Goal: Task Accomplishment & Management: Manage account settings

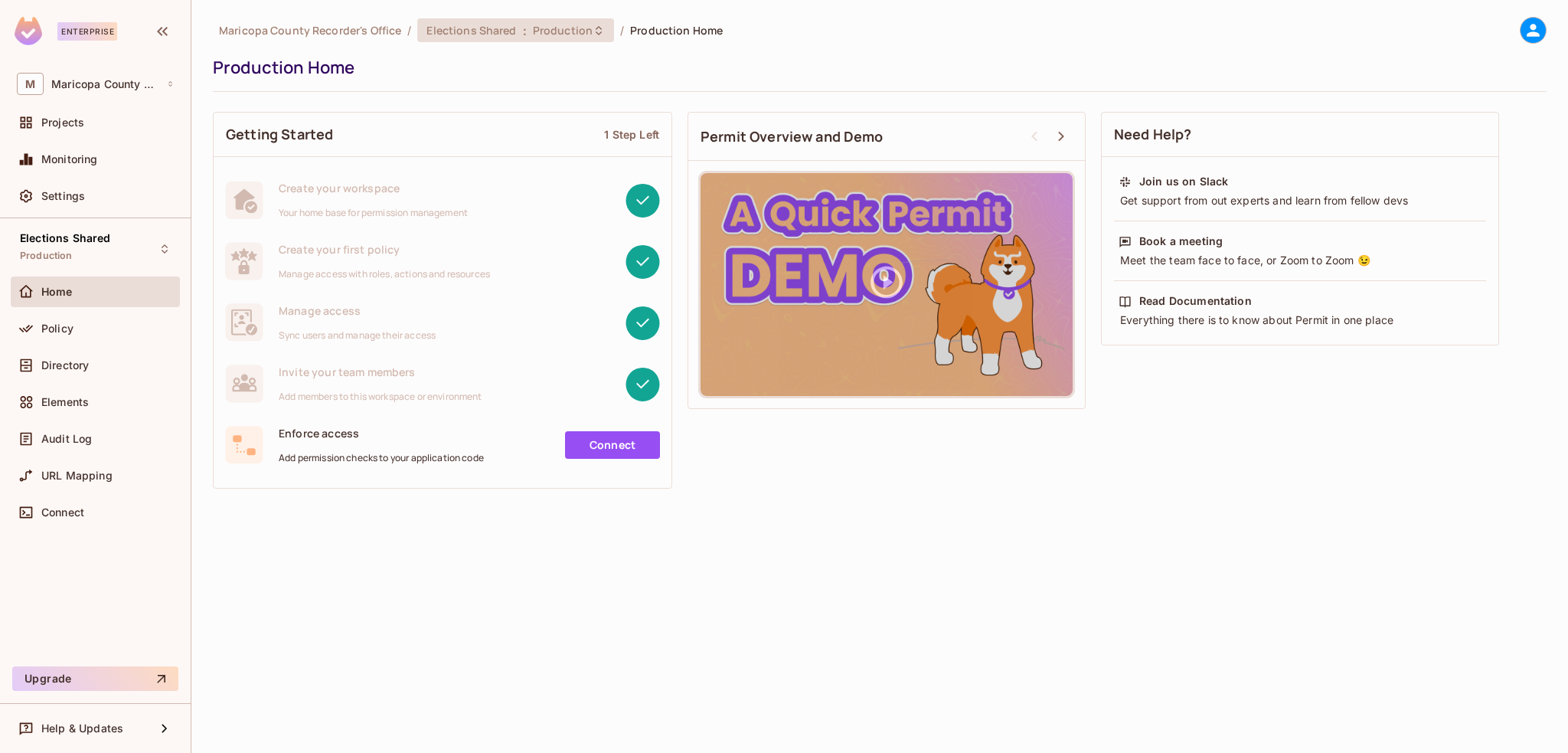
click at [576, 34] on span "Production" at bounding box center [562, 30] width 60 height 15
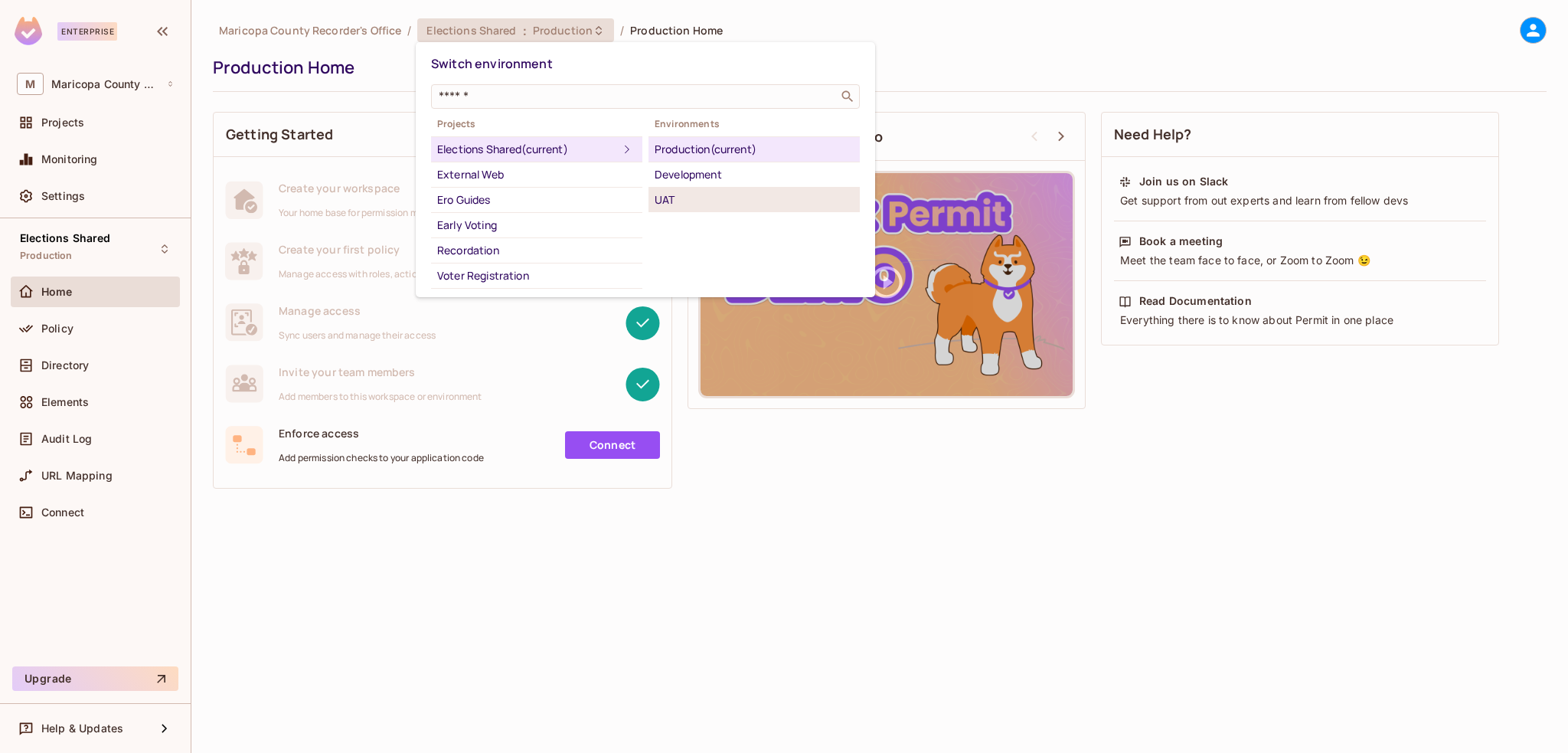
click at [672, 204] on div "UAT" at bounding box center [754, 199] width 199 height 18
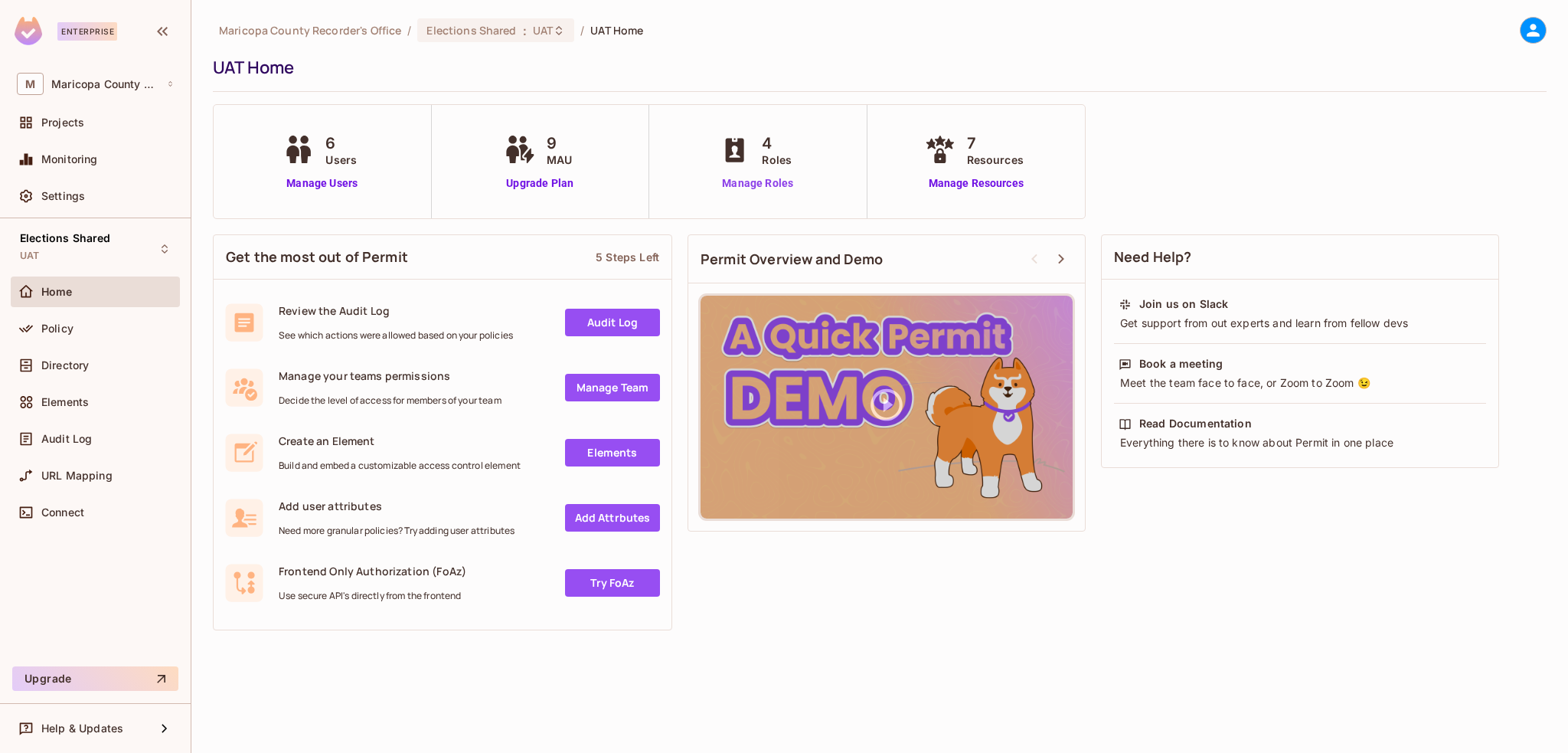
click at [782, 187] on link "Manage Roles" at bounding box center [757, 184] width 83 height 16
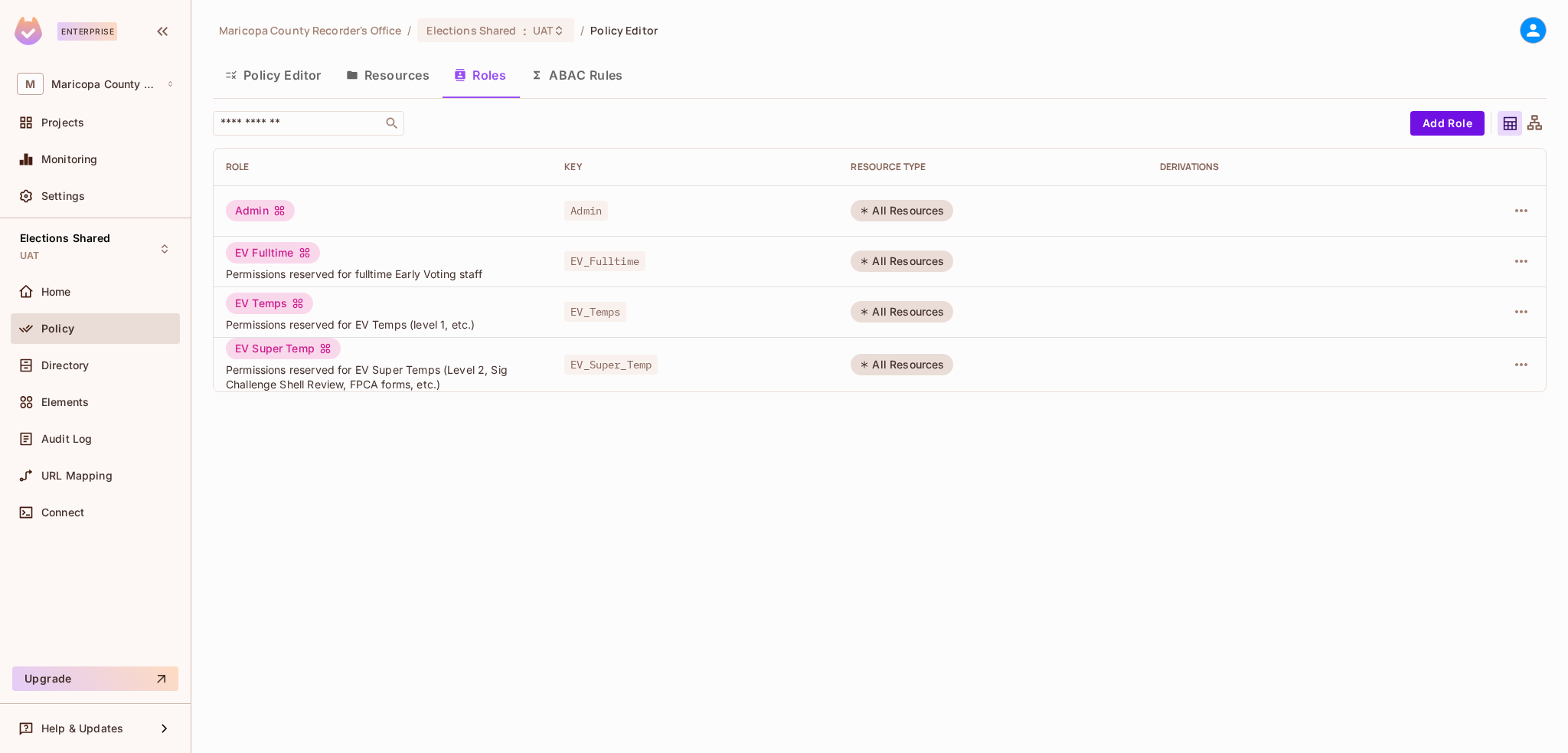
click at [279, 74] on button "Policy Editor" at bounding box center [273, 74] width 121 height 38
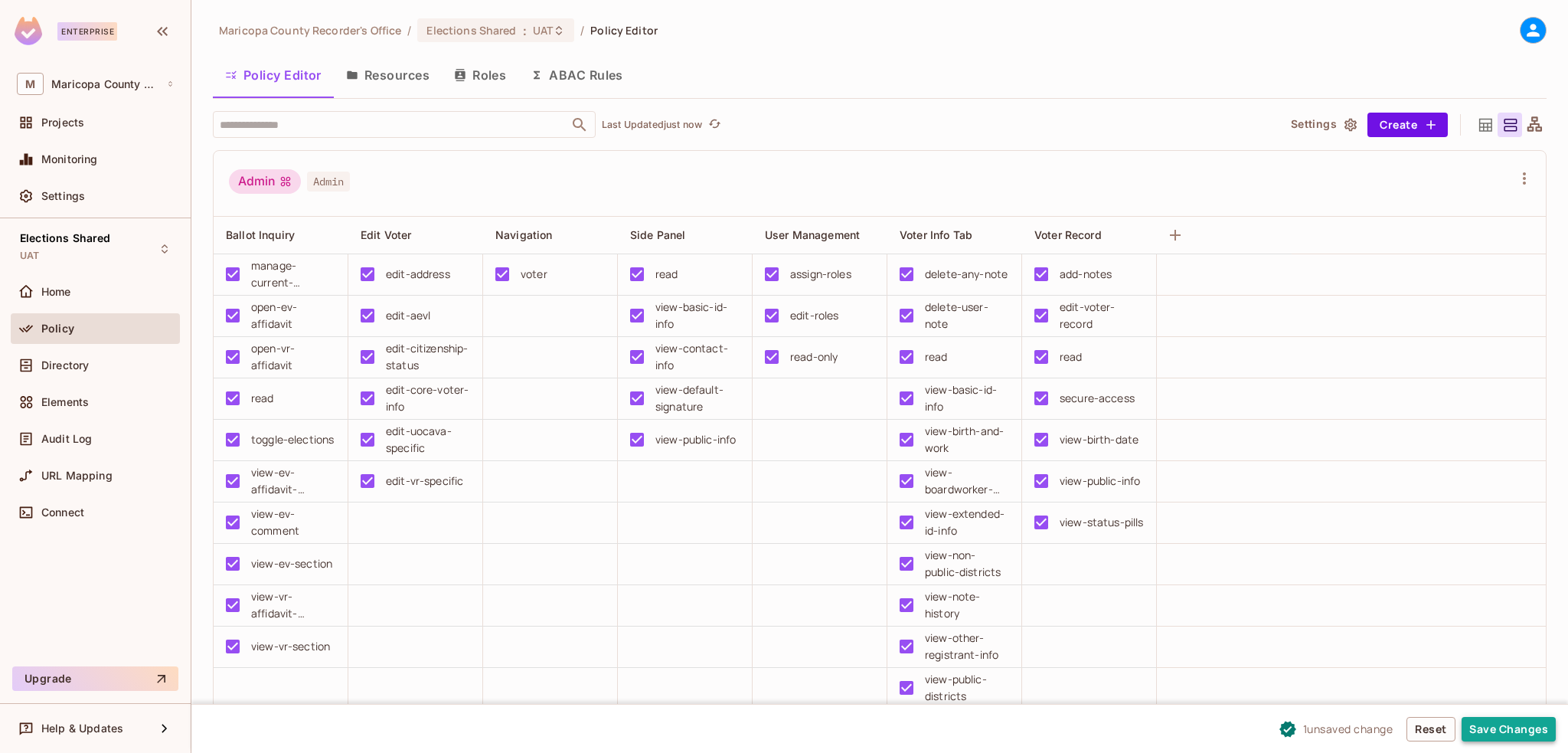
click at [1511, 728] on button "Save Changes" at bounding box center [1508, 729] width 94 height 25
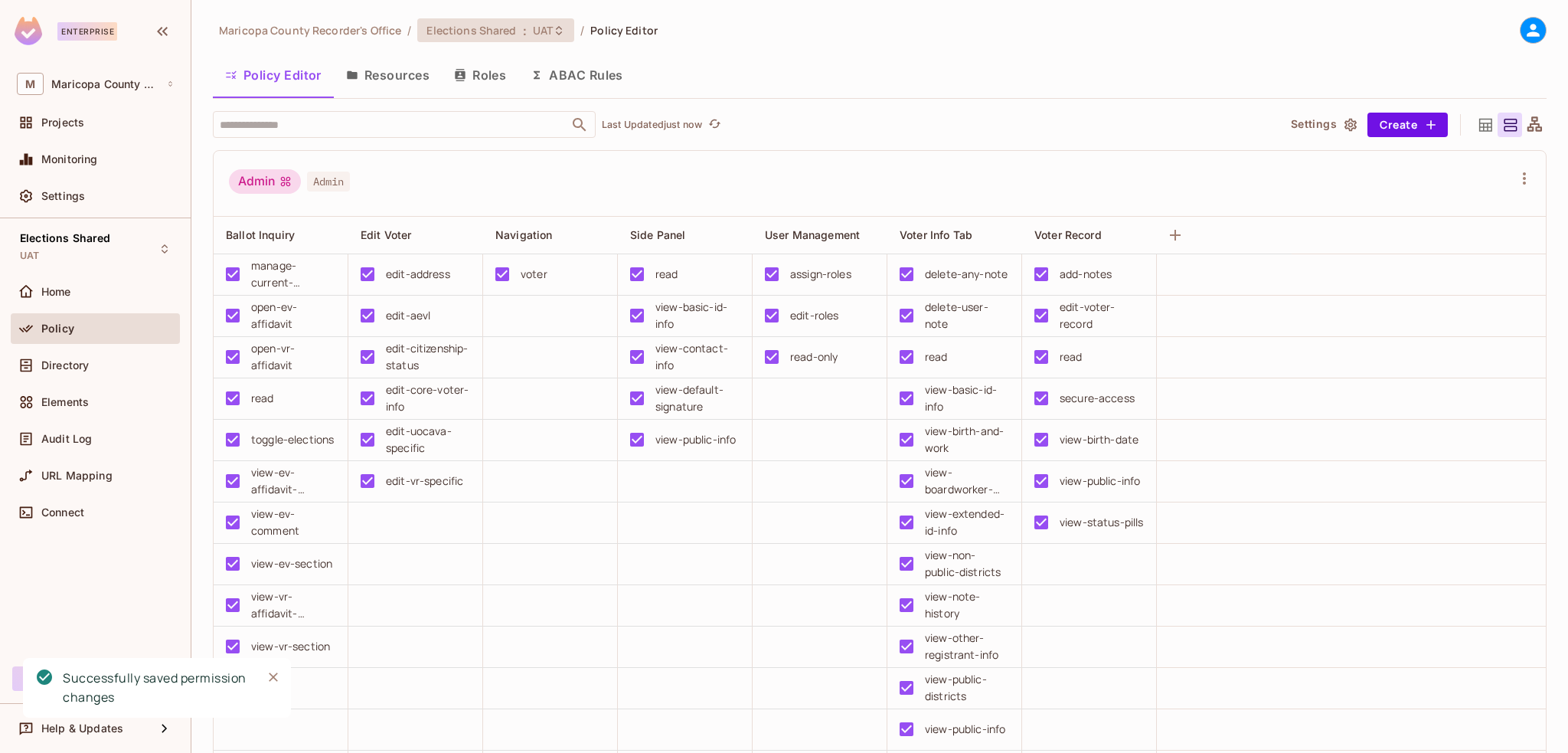
click at [503, 25] on span "Elections Shared" at bounding box center [471, 30] width 90 height 15
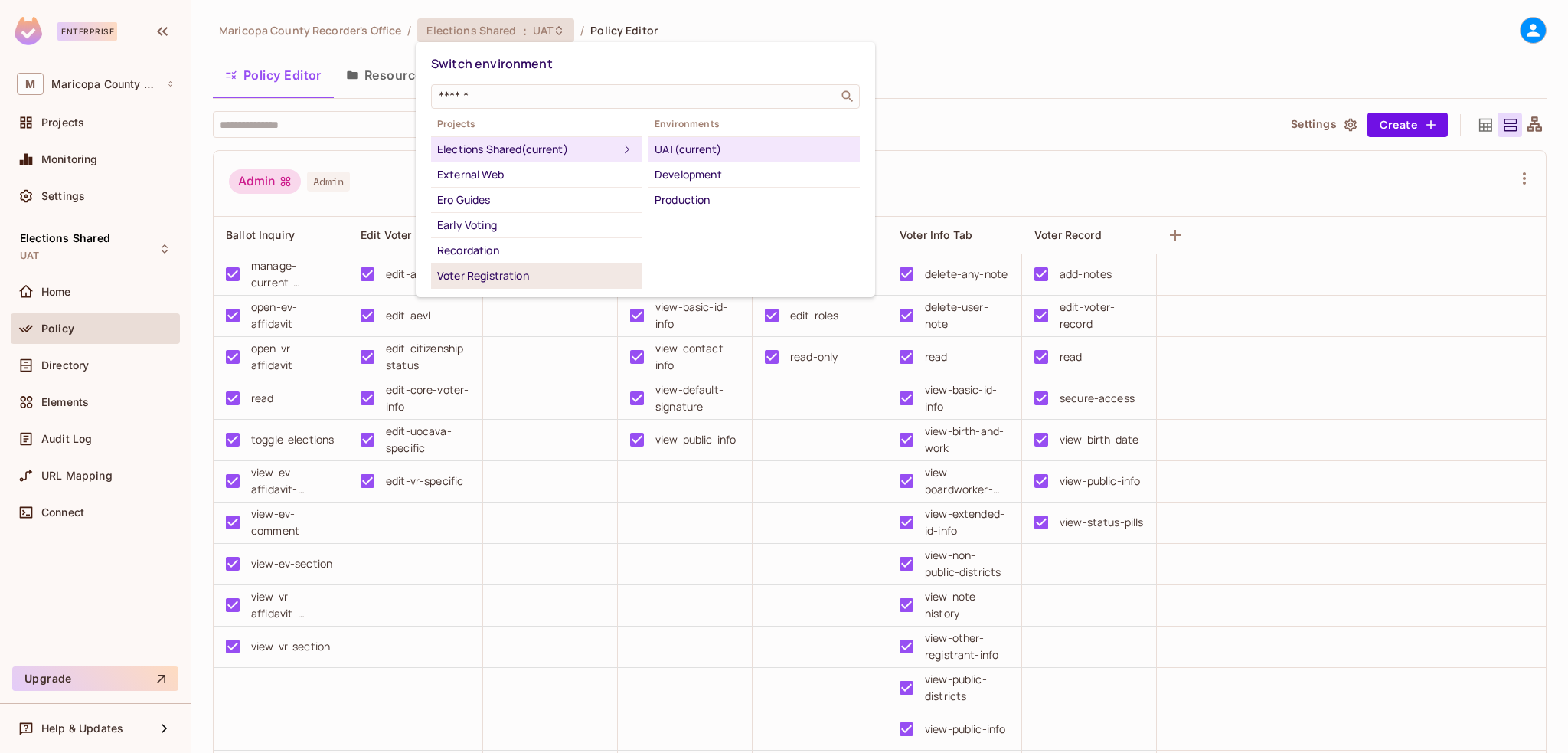
click at [474, 279] on div "Voter Registration" at bounding box center [537, 276] width 199 height 18
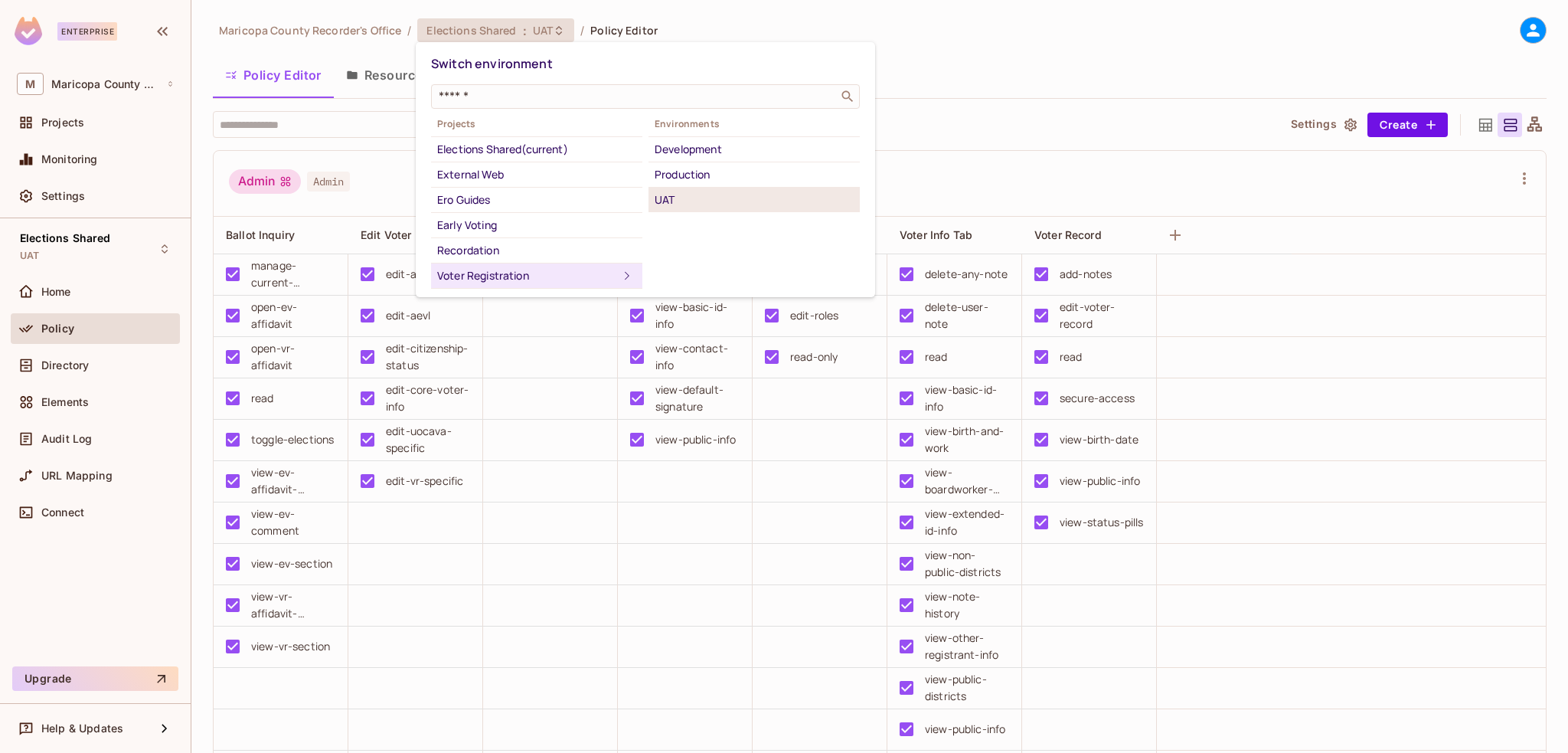
click at [674, 196] on div "UAT" at bounding box center [754, 199] width 199 height 18
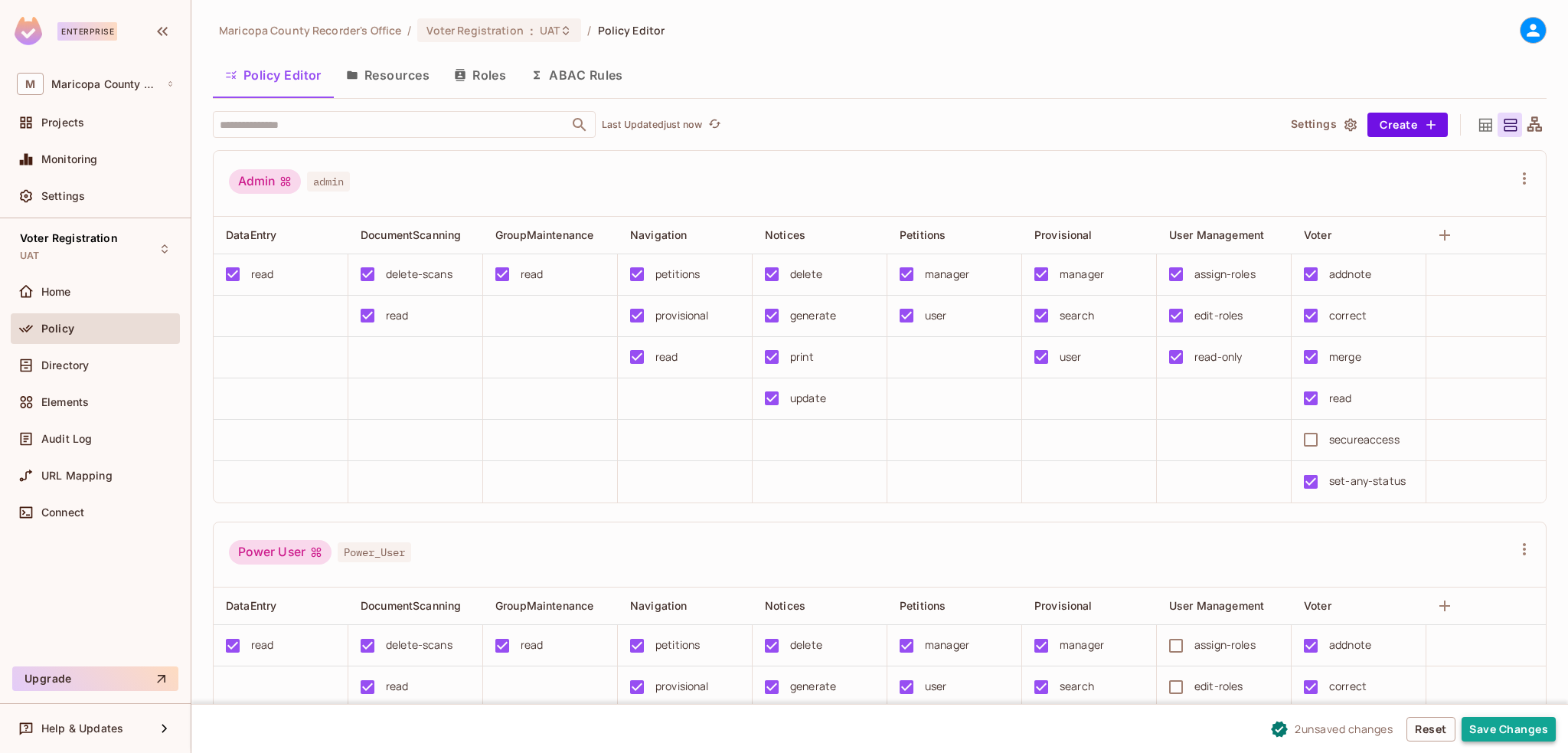
click at [1516, 730] on button "Save Changes" at bounding box center [1508, 729] width 94 height 25
click at [1509, 732] on button "Save Changes" at bounding box center [1508, 729] width 94 height 25
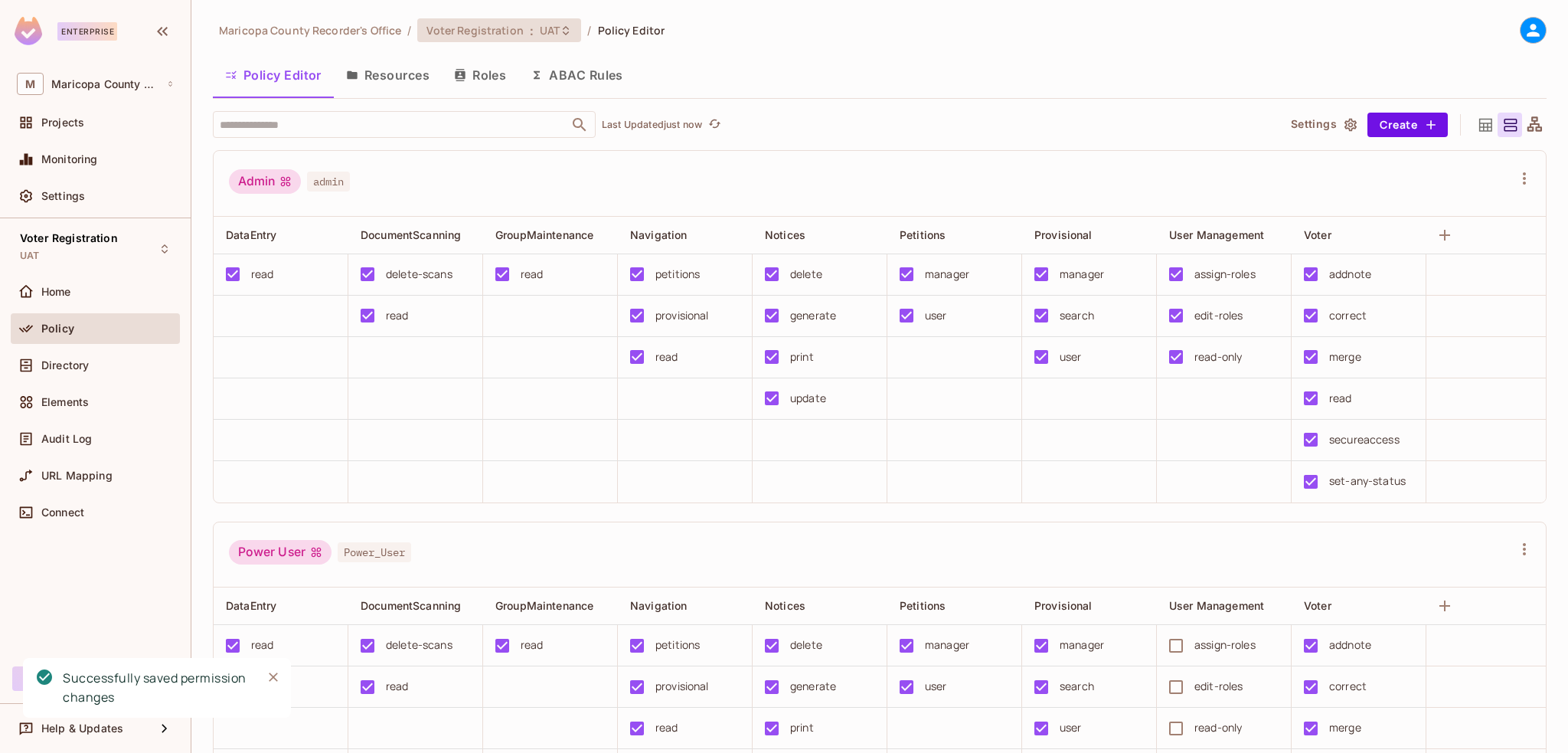
click at [503, 36] on span "Voter Registration" at bounding box center [475, 30] width 96 height 15
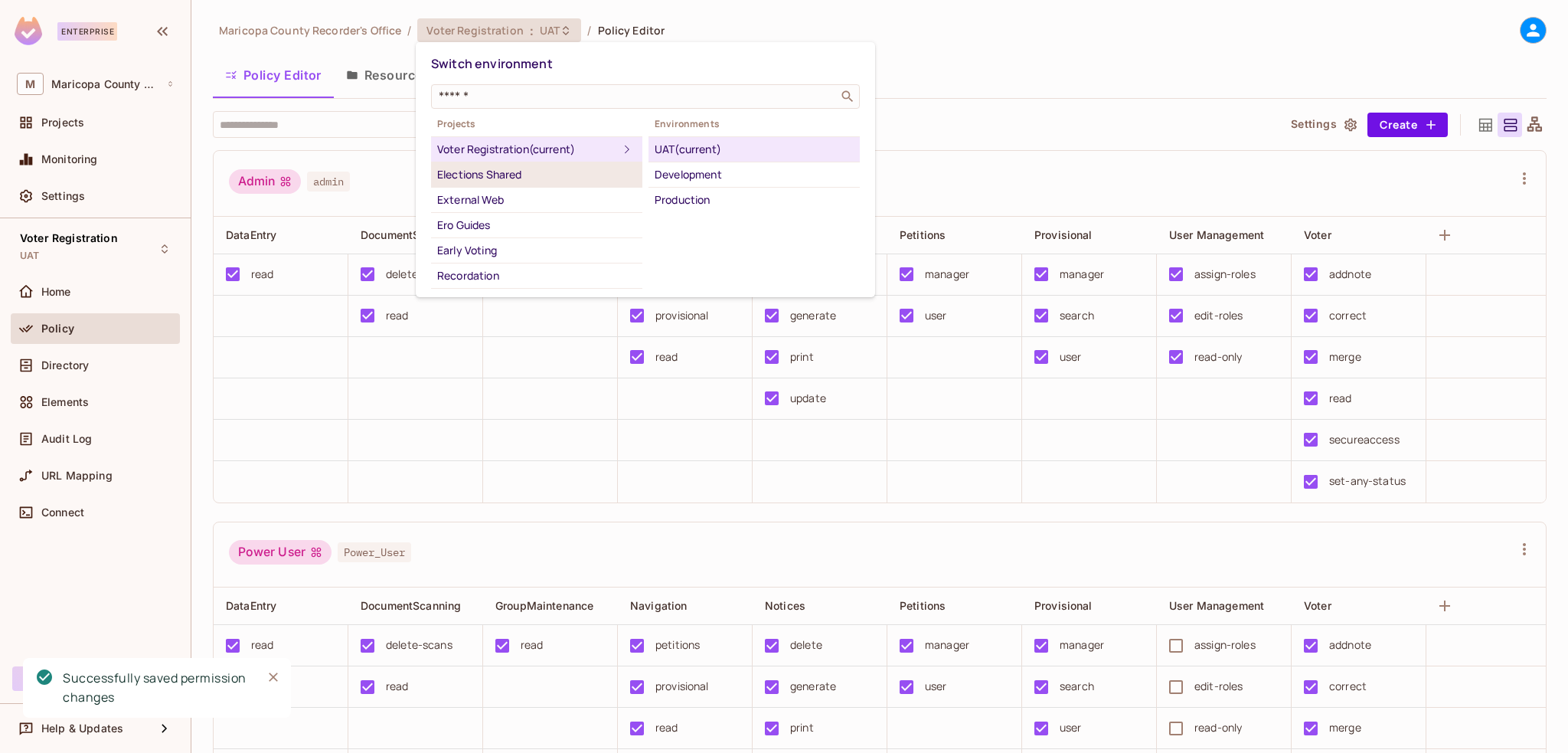
click at [476, 174] on div "Elections Shared" at bounding box center [537, 174] width 199 height 18
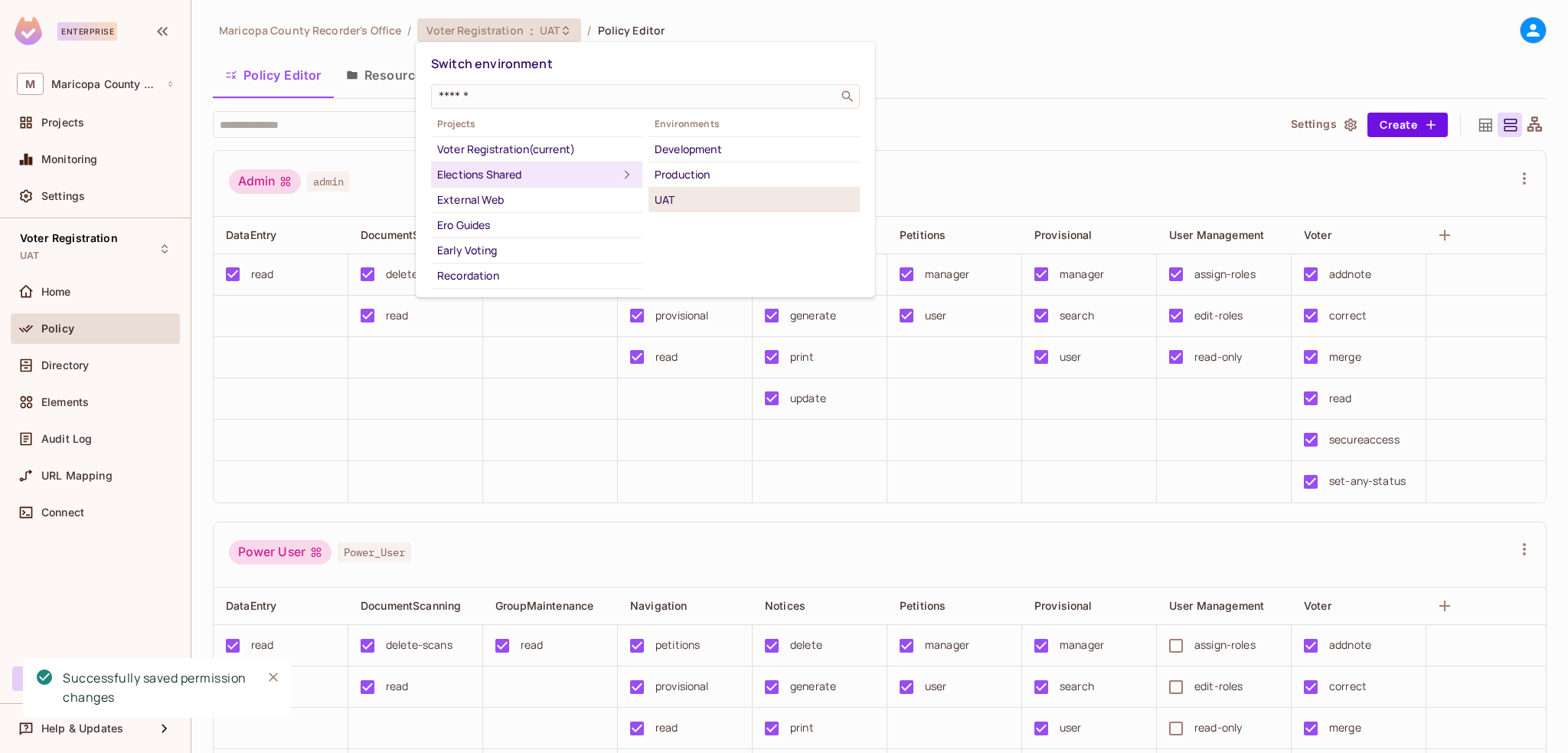
click at [679, 201] on div "UAT" at bounding box center [754, 199] width 199 height 18
